Goal: Check status: Check status

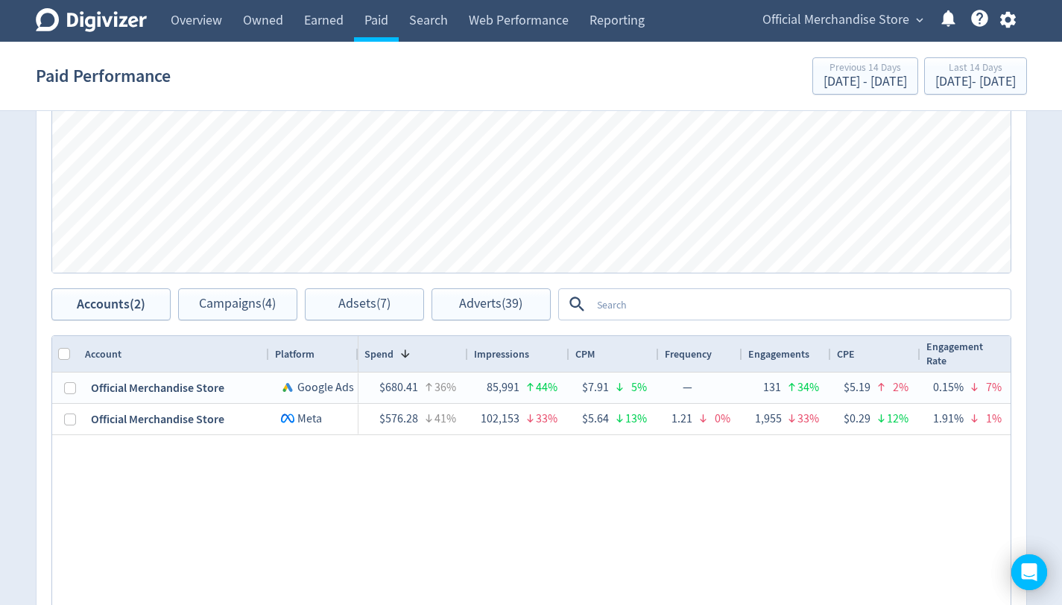
scroll to position [0, 1684]
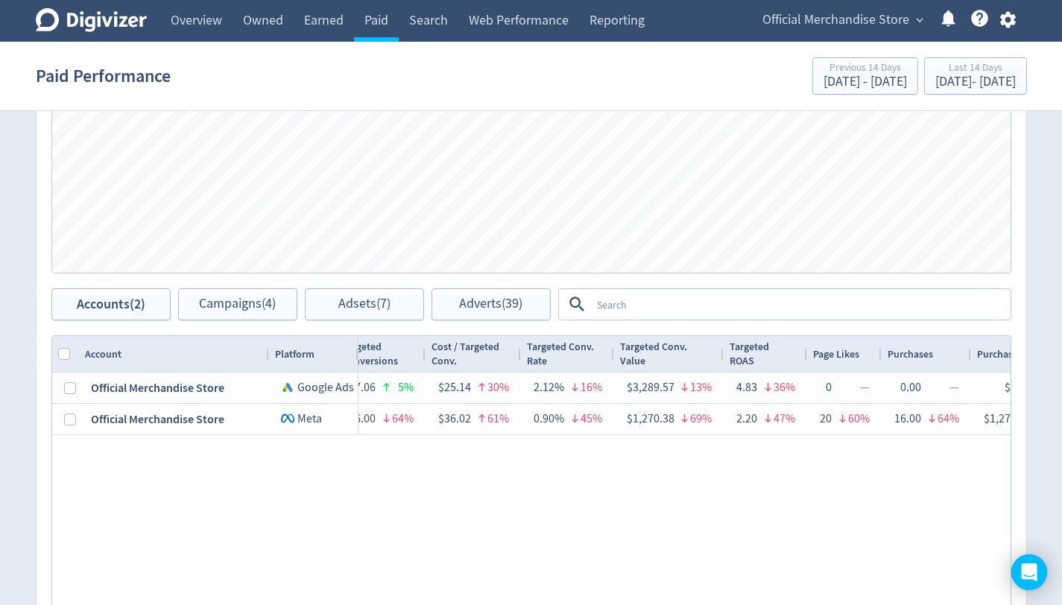
click at [900, 11] on span "Official Merchandise Store" at bounding box center [835, 20] width 147 height 24
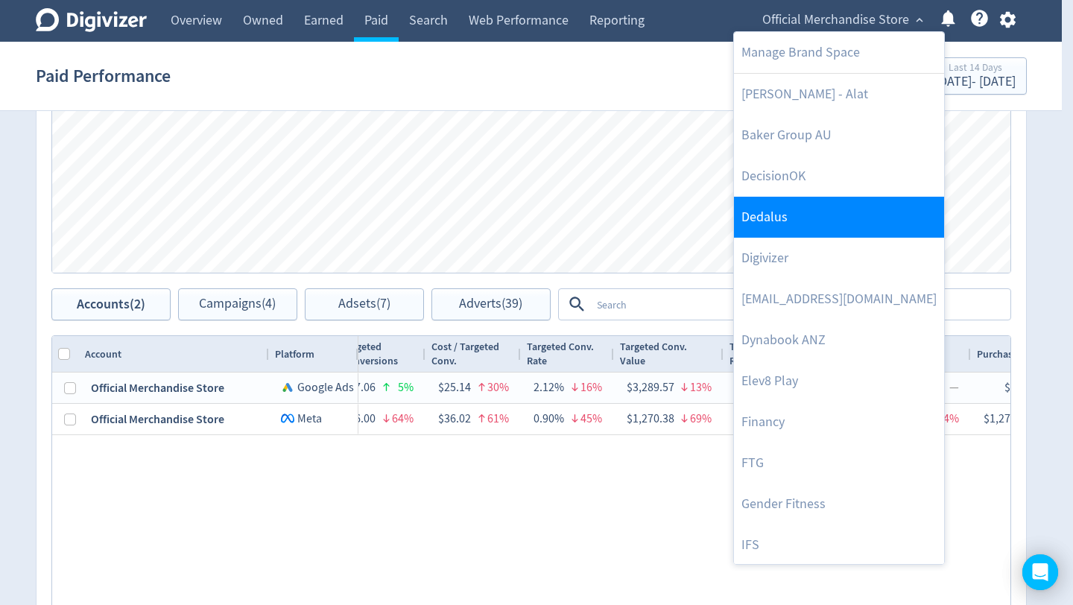
click at [838, 218] on link "Dedalus" at bounding box center [839, 217] width 210 height 41
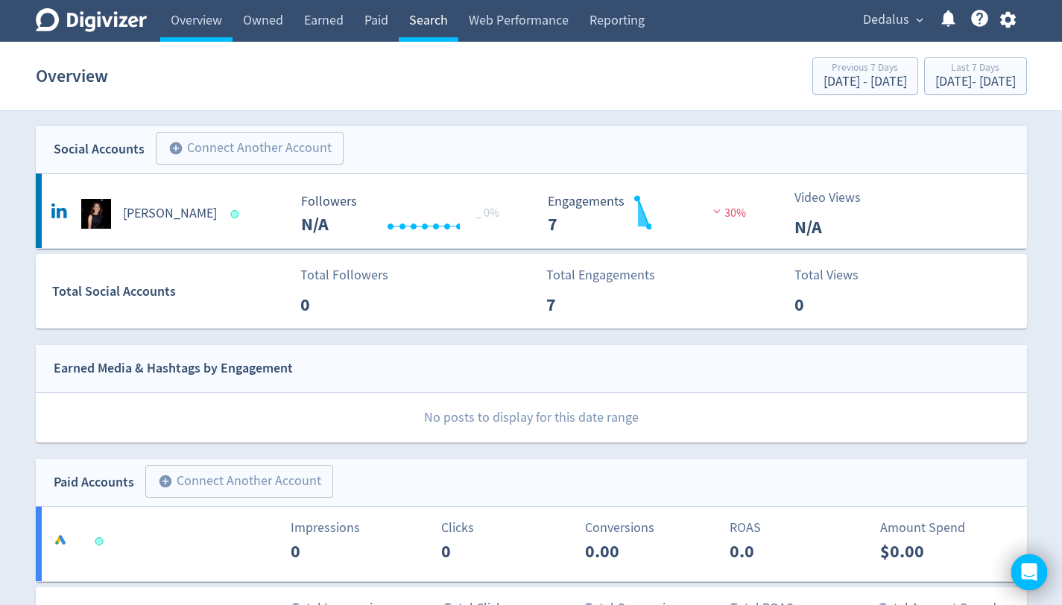
click at [446, 22] on link "Search" at bounding box center [429, 21] width 60 height 42
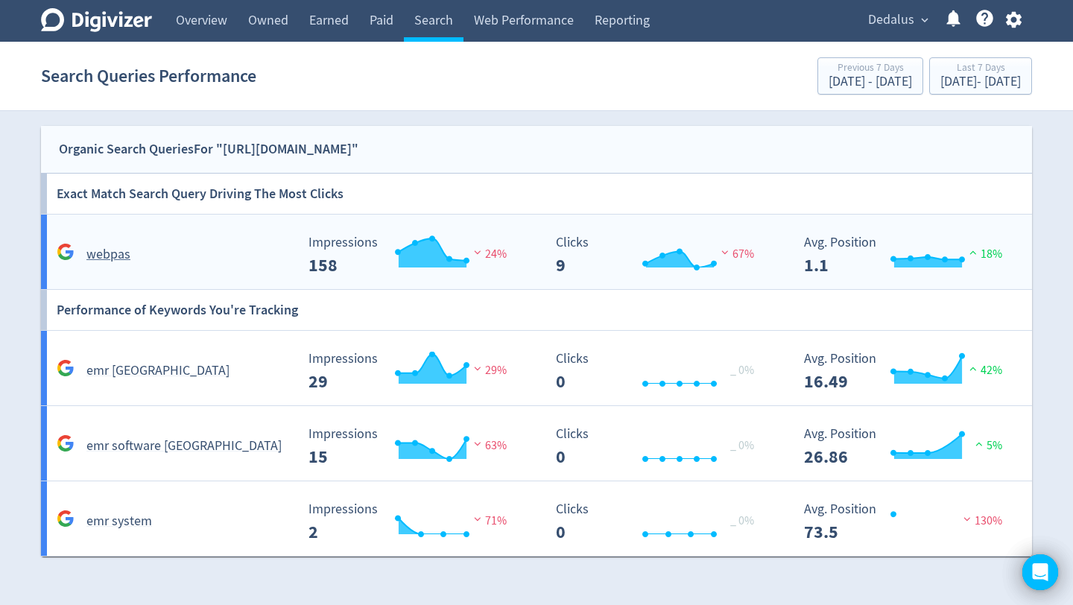
click at [228, 260] on div "webpas" at bounding box center [174, 254] width 242 height 23
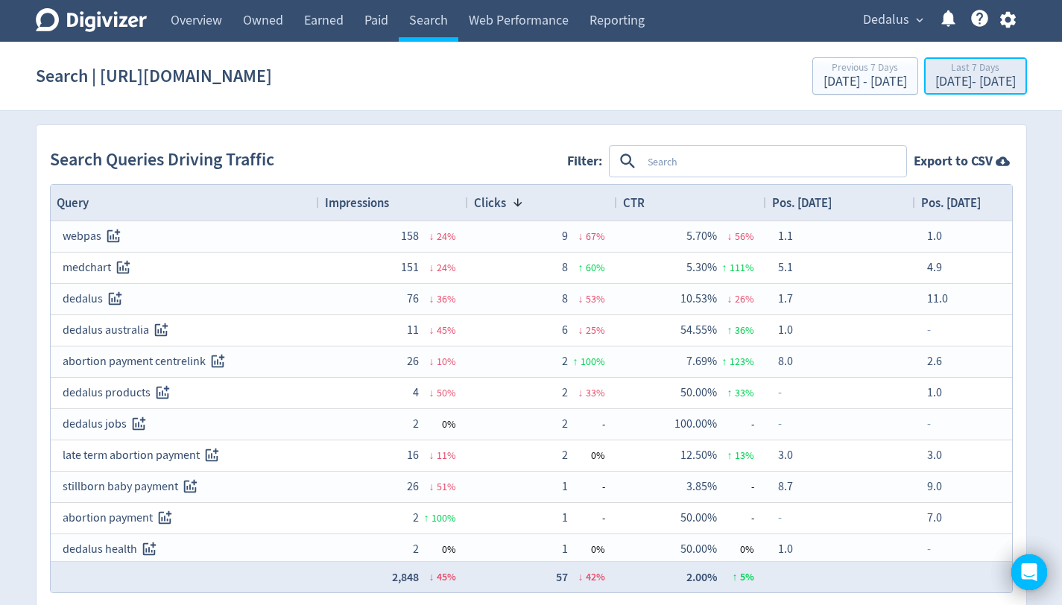
click at [950, 79] on div "[DATE] - [DATE]" at bounding box center [975, 81] width 80 height 13
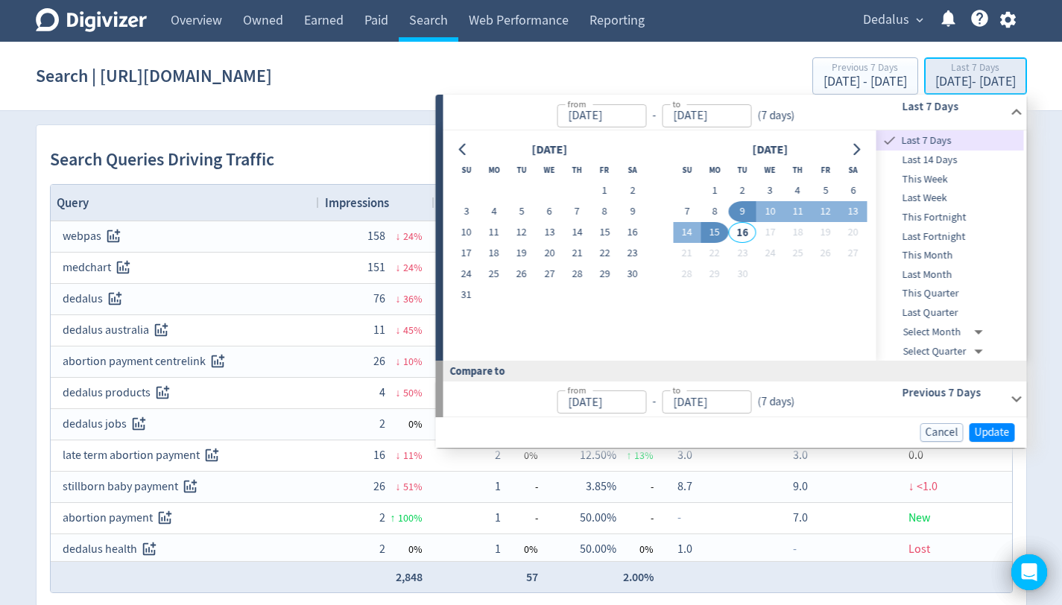
type input "[DATE]"
click at [946, 294] on span "This Quarter" at bounding box center [951, 293] width 148 height 16
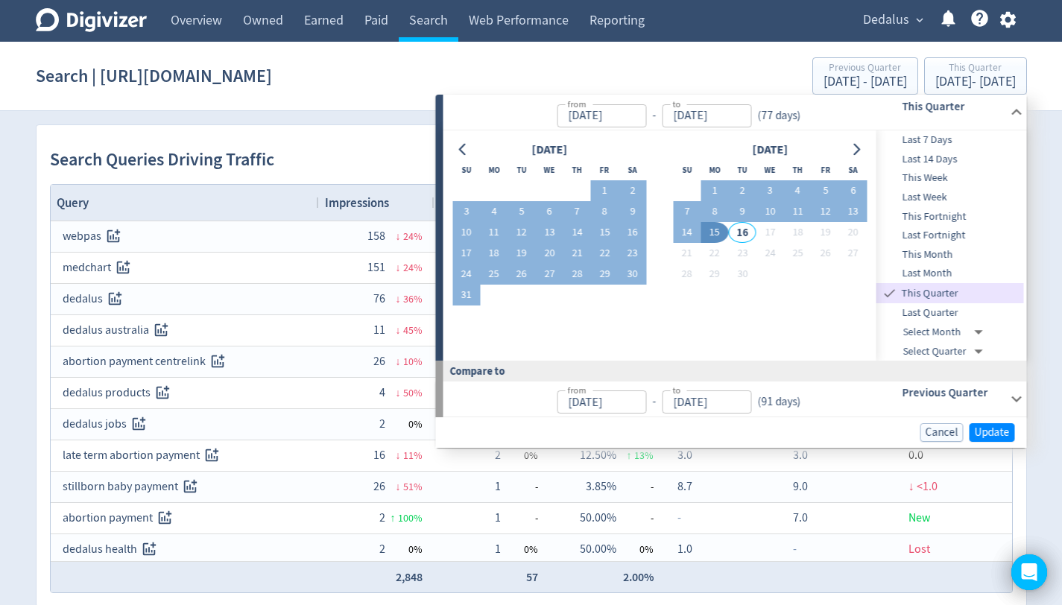
type input "[DATE]"
click at [997, 432] on span "Update" at bounding box center [992, 432] width 35 height 11
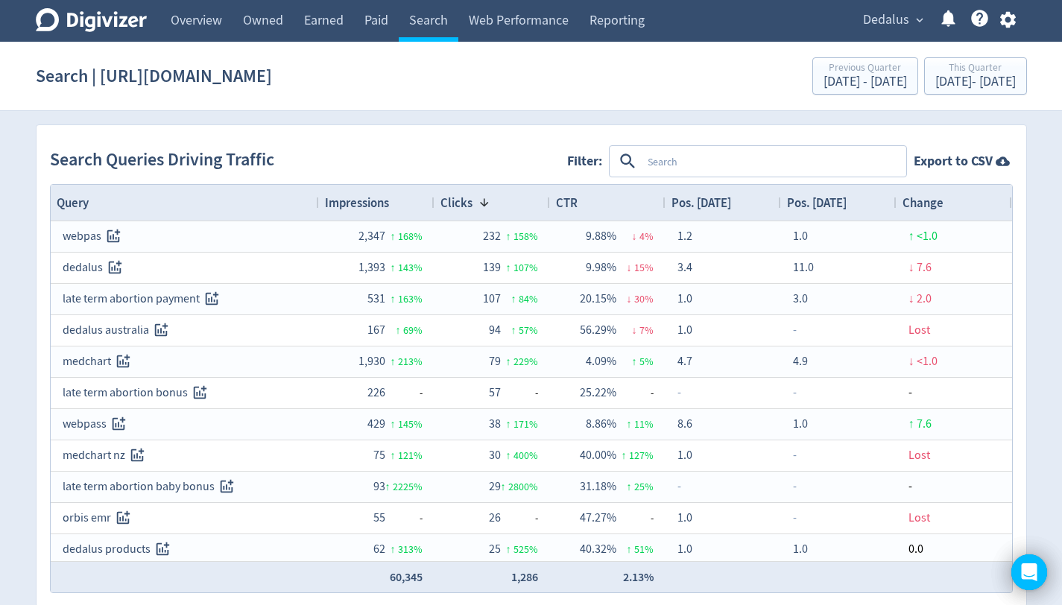
click at [686, 164] on textarea at bounding box center [773, 162] width 263 height 28
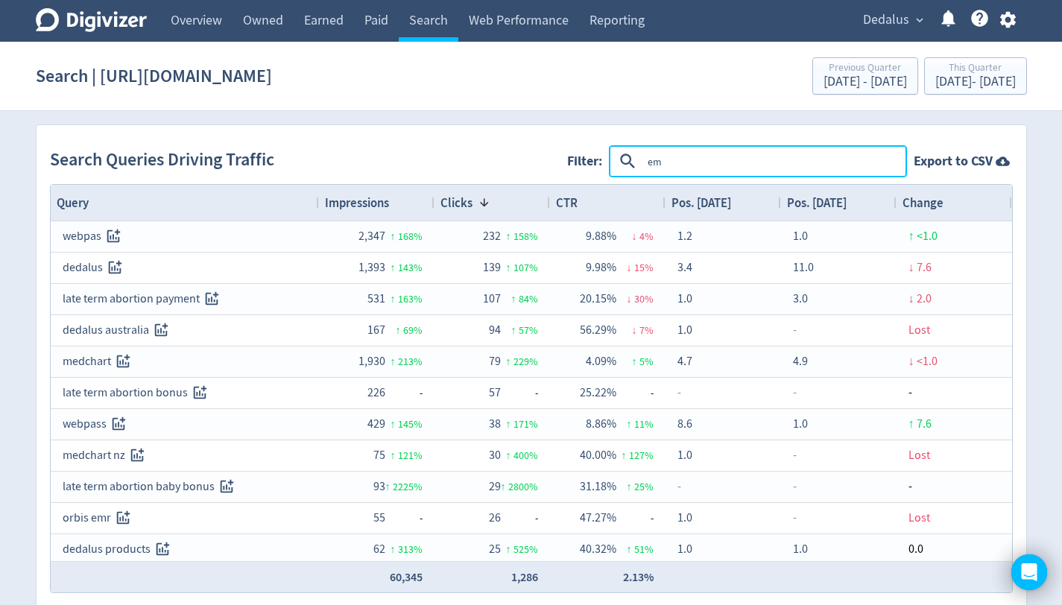
type textarea "emr"
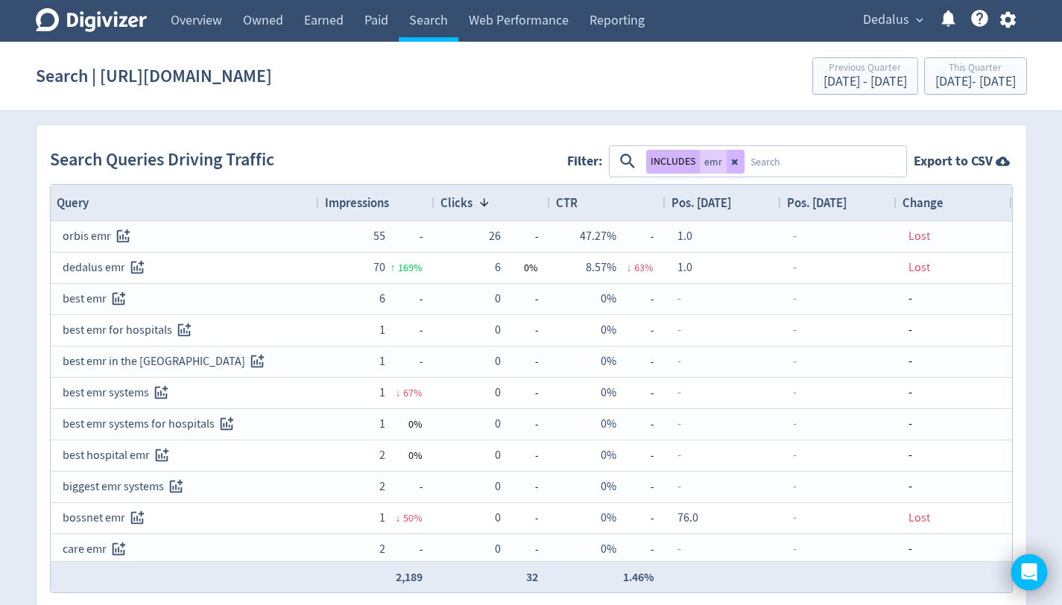
click at [370, 203] on span "Impressions" at bounding box center [357, 203] width 64 height 16
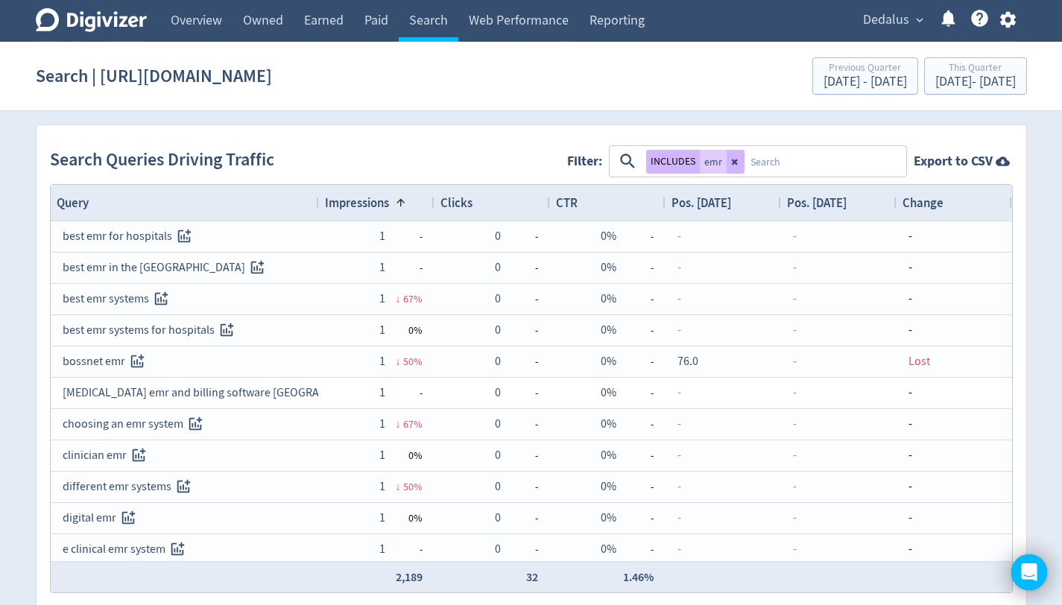
click at [370, 203] on span "Impressions" at bounding box center [357, 203] width 64 height 16
